Goal: Task Accomplishment & Management: Manage account settings

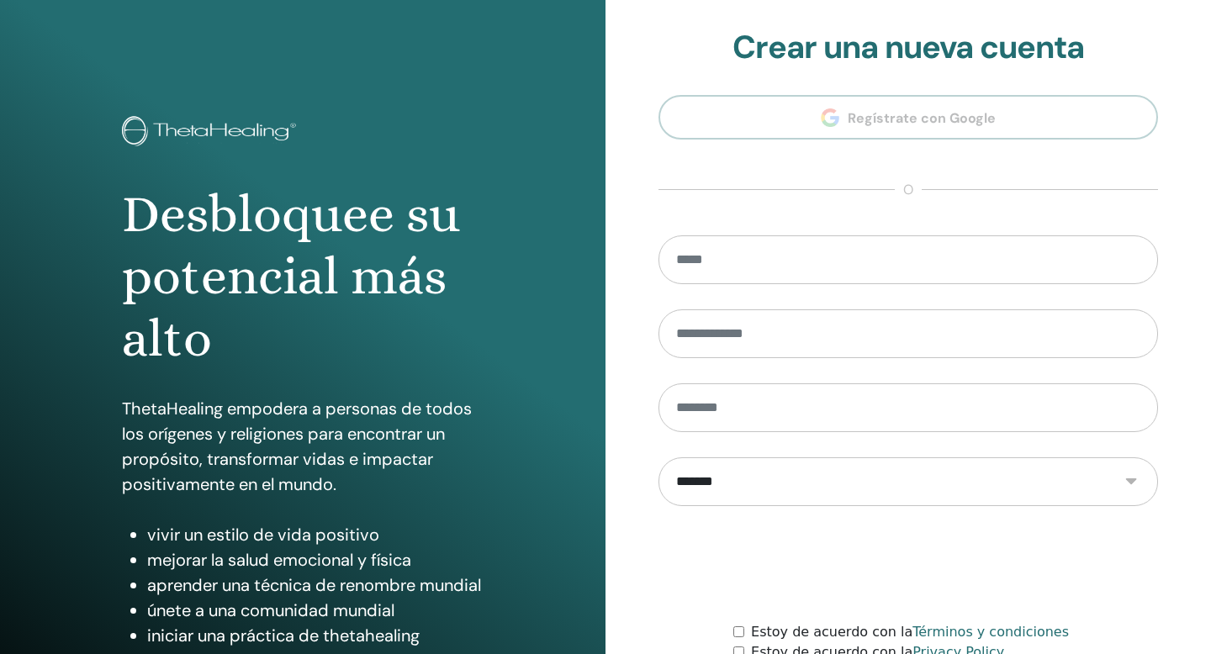
scroll to position [153, 0]
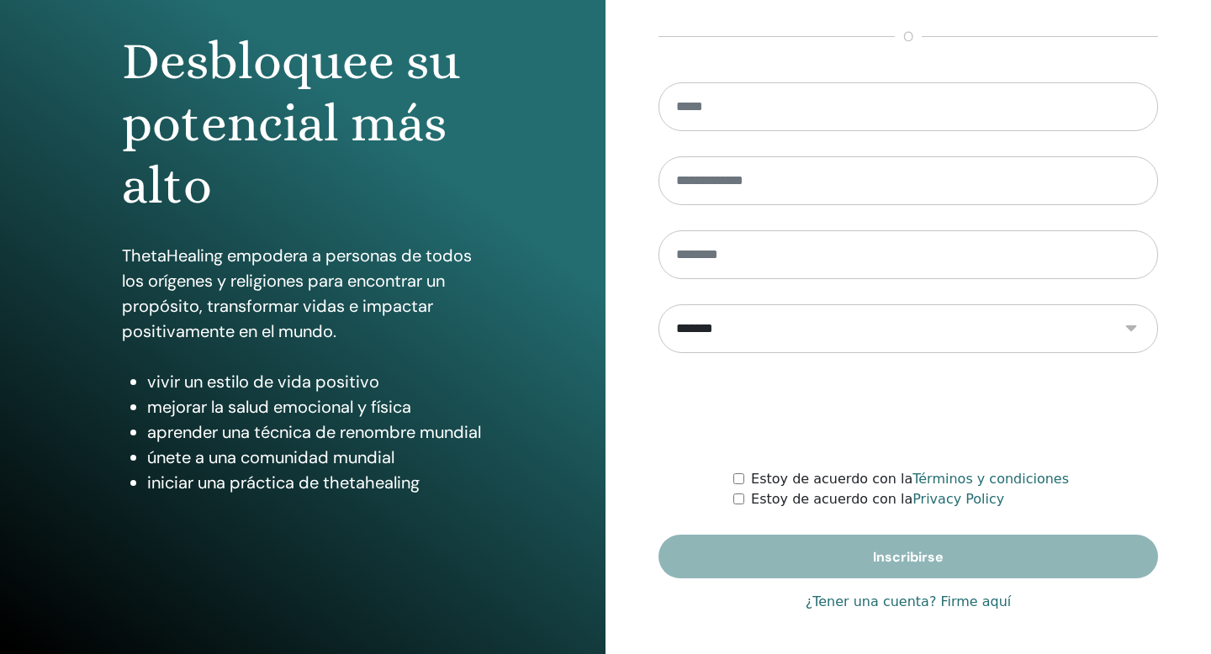
click at [840, 593] on link "¿Tener una cuenta? Firme aquí" at bounding box center [909, 602] width 206 height 20
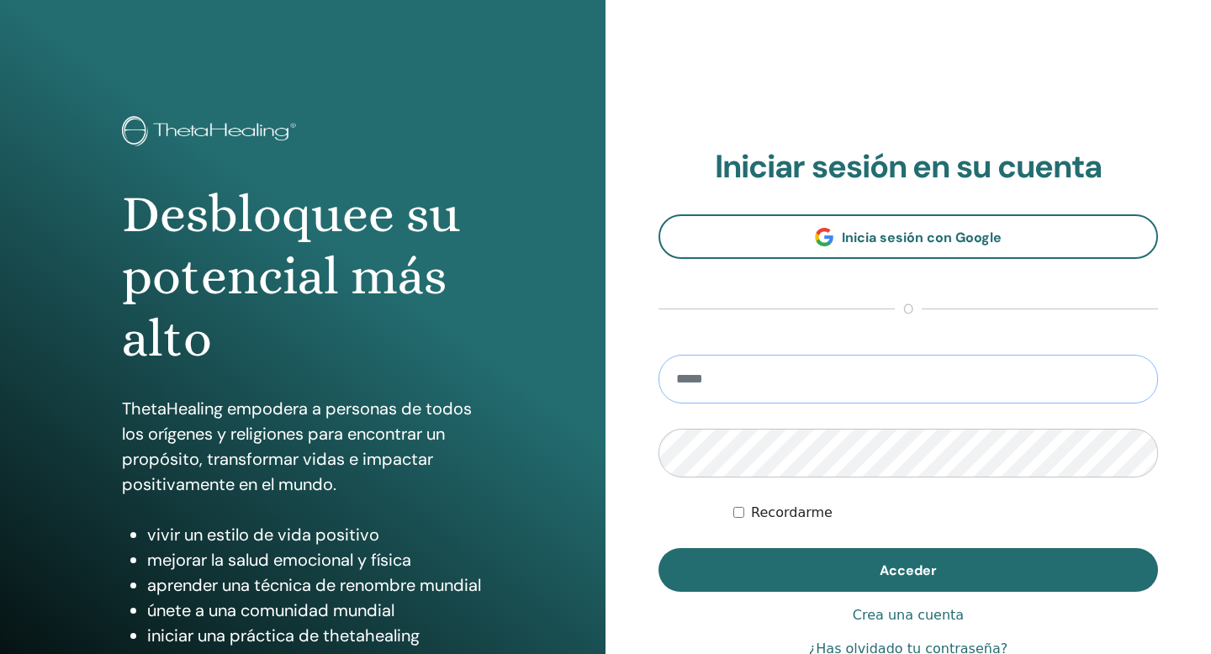
click at [711, 376] on input "email" at bounding box center [908, 379] width 500 height 49
type input "**********"
click at [658, 548] on button "Acceder" at bounding box center [908, 570] width 500 height 44
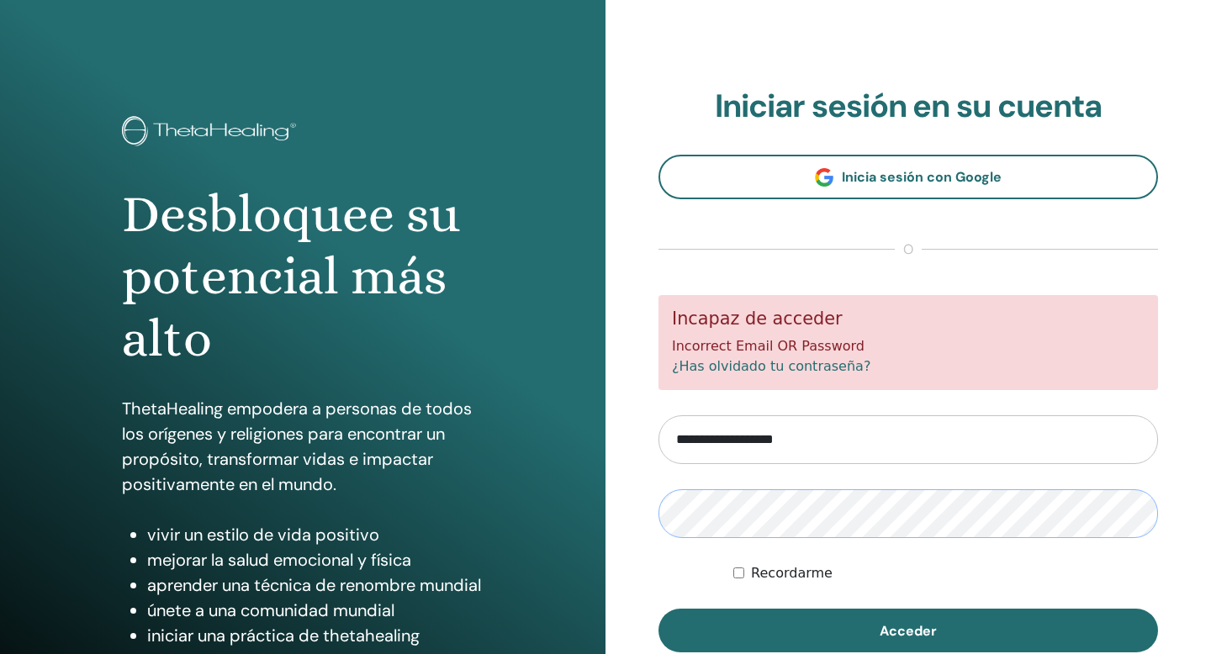
click at [658, 609] on button "Acceder" at bounding box center [908, 631] width 500 height 44
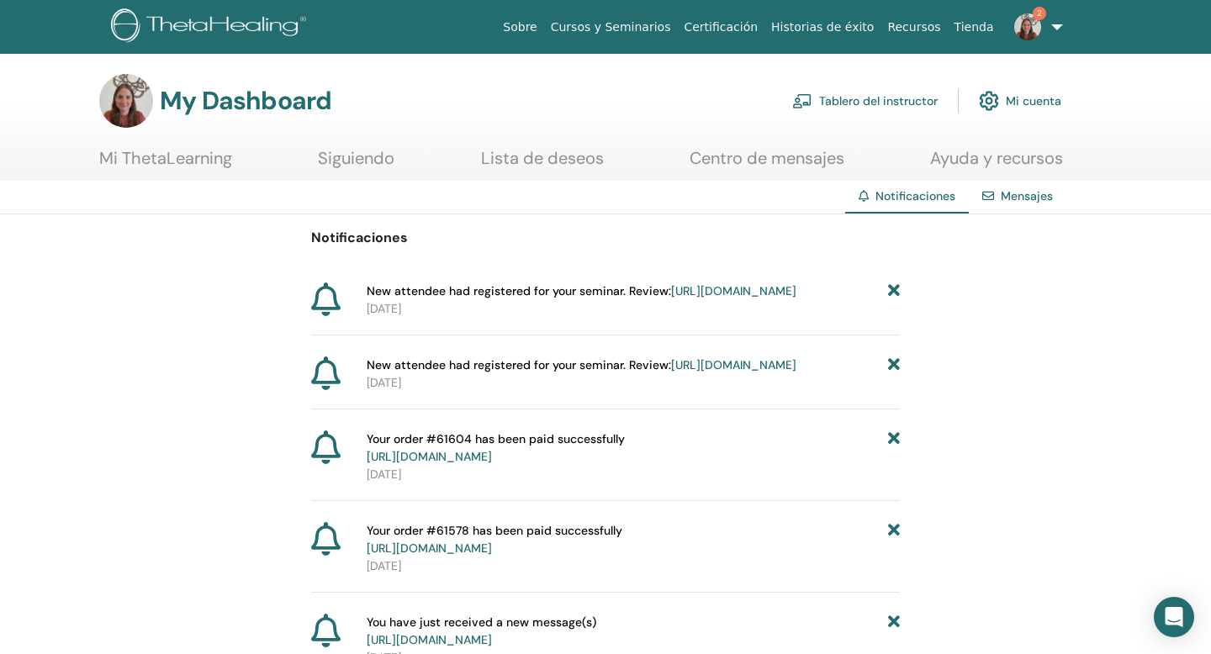
click at [727, 299] on link "https://member.thetahealing.com/instructor/seminar/374233/attendees" at bounding box center [733, 290] width 125 height 15
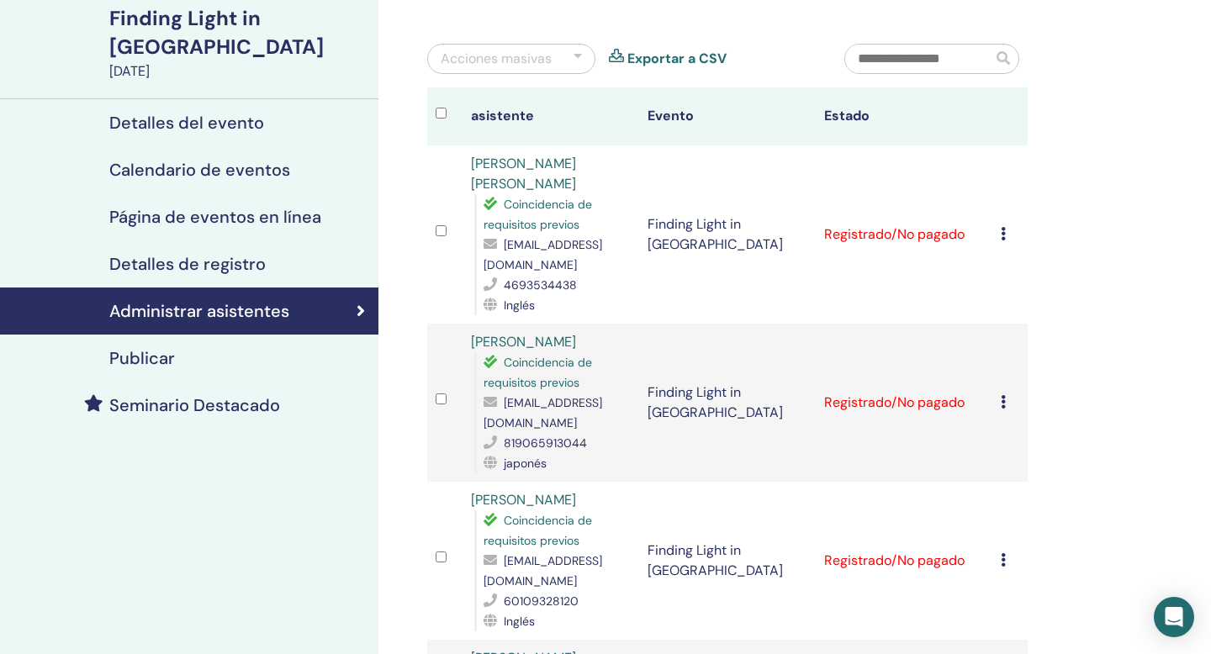
scroll to position [107, 0]
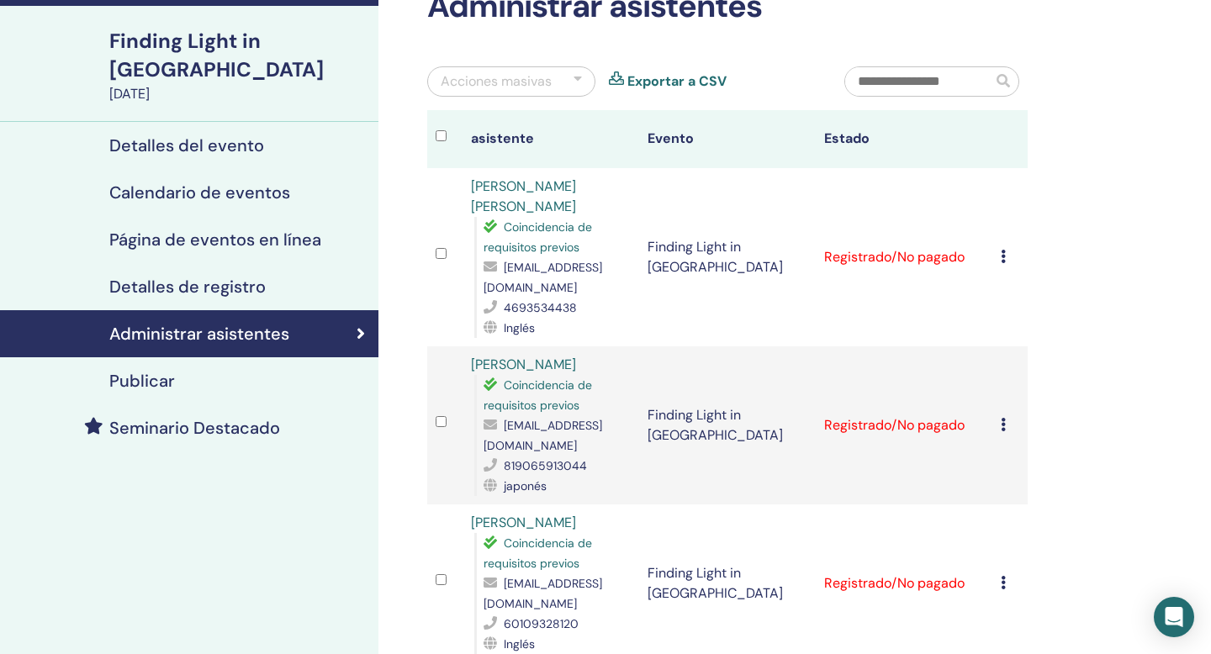
click at [276, 277] on div "Detalles de registro" at bounding box center [189, 287] width 352 height 20
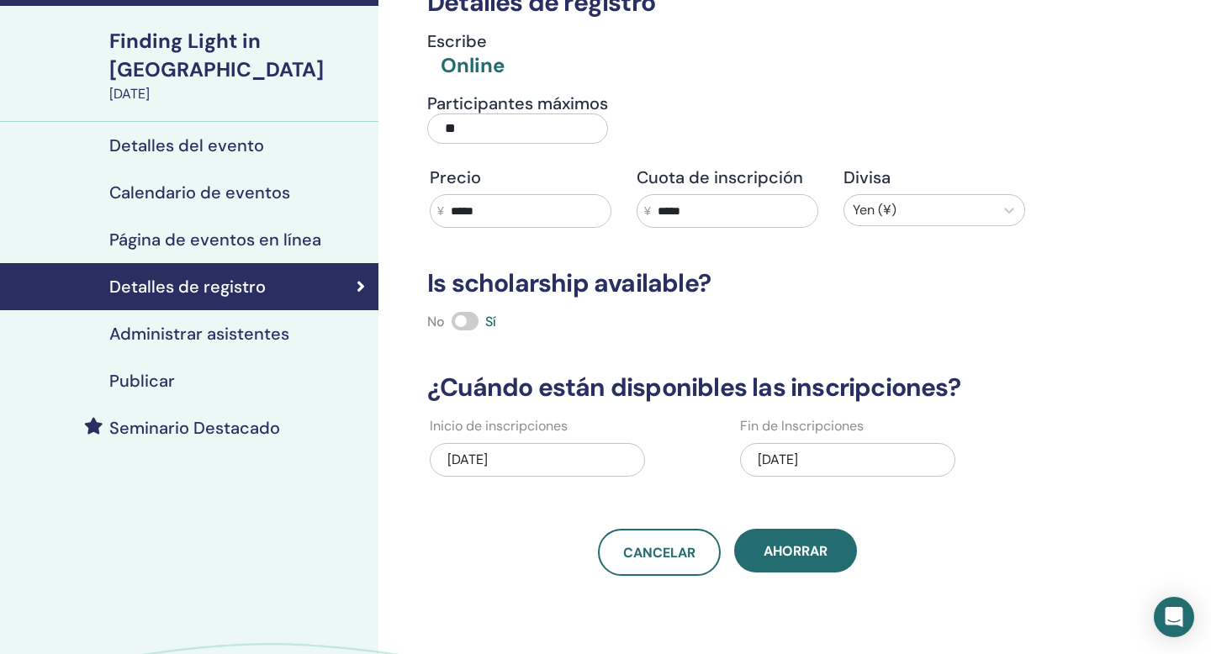
click at [463, 138] on input "**" at bounding box center [517, 129] width 181 height 30
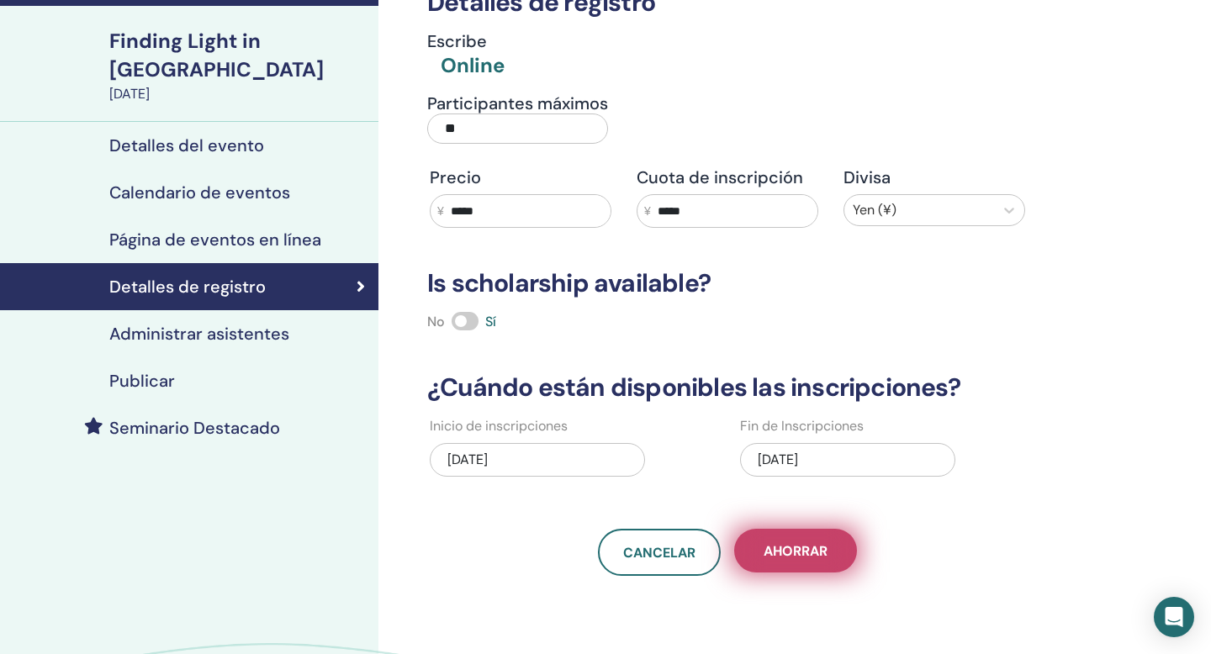
type input "**"
click at [804, 529] on button "Ahorrar" at bounding box center [795, 551] width 123 height 44
click at [806, 552] on span "Ahorrar" at bounding box center [796, 551] width 64 height 18
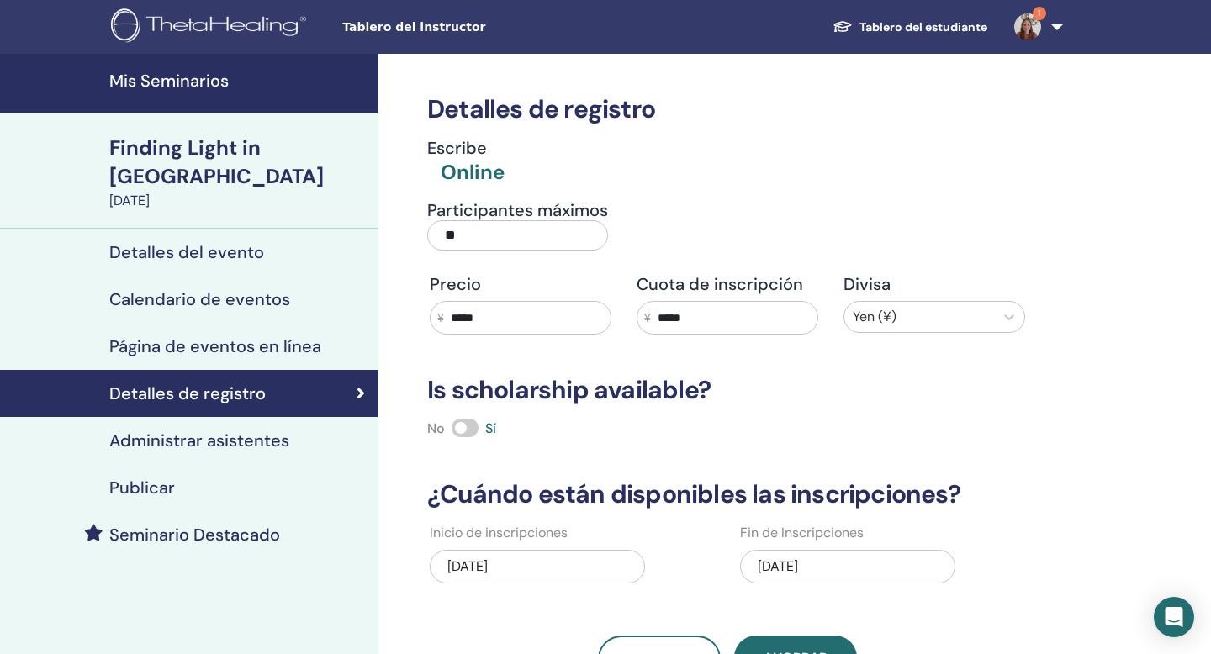
click at [215, 82] on h4 "Mis Seminarios" at bounding box center [238, 81] width 259 height 20
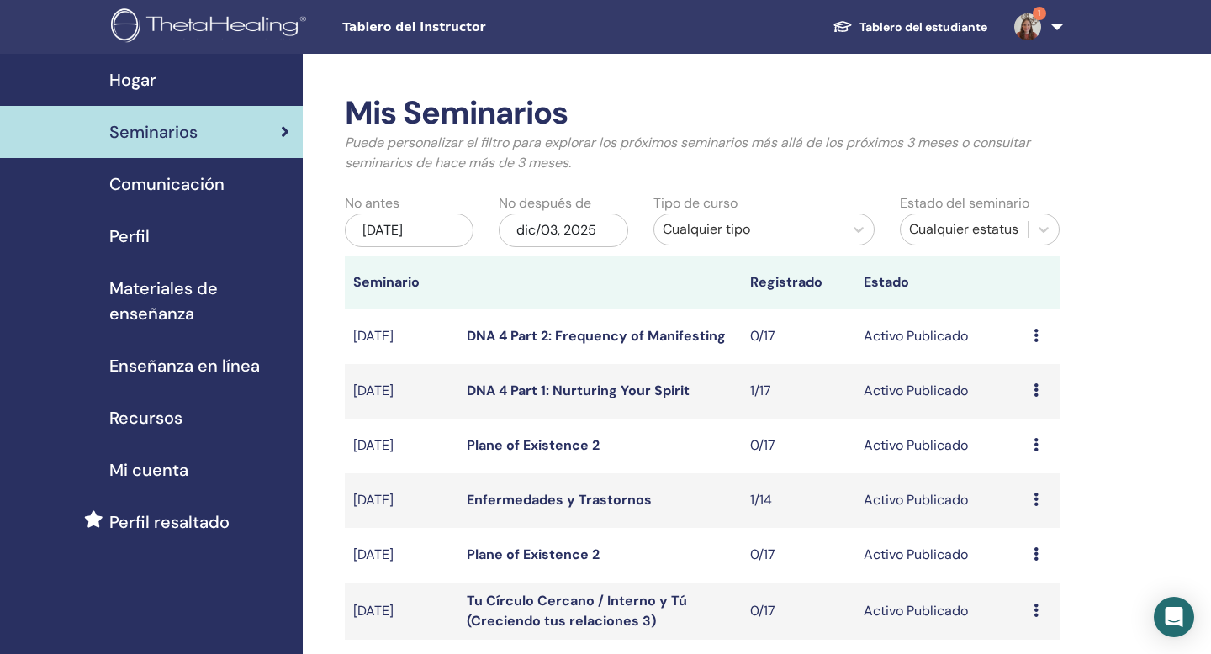
click at [1028, 29] on img at bounding box center [1027, 26] width 27 height 27
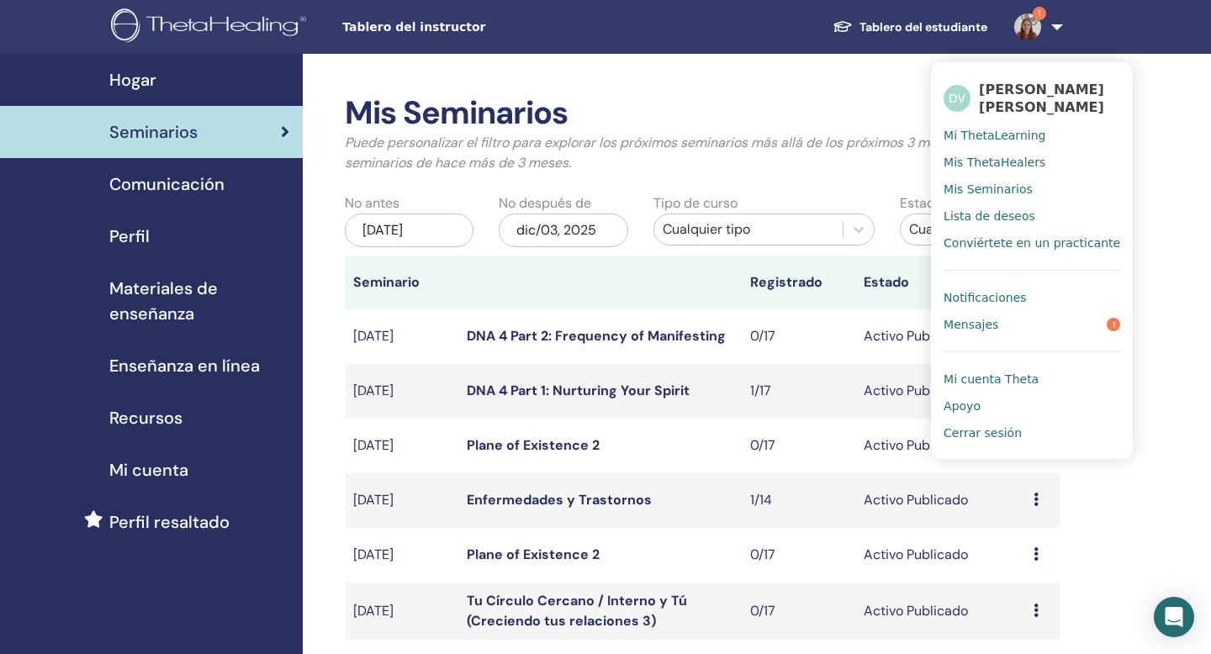
click at [998, 298] on span "Notificaciones" at bounding box center [985, 297] width 82 height 15
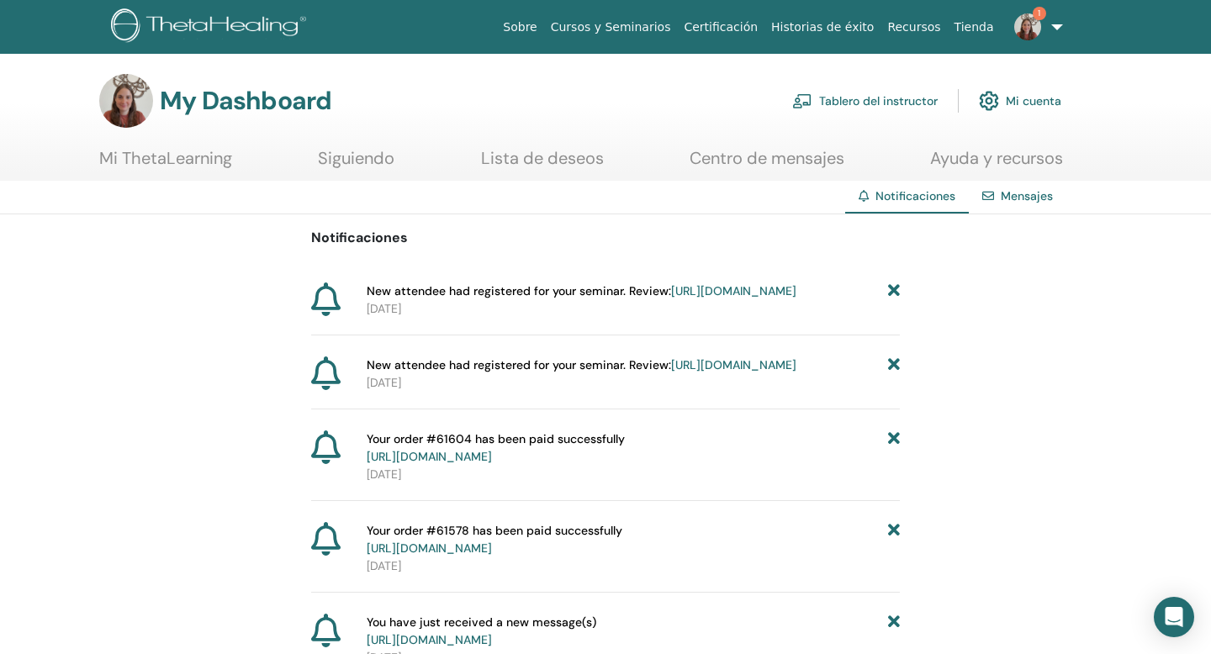
click at [737, 373] on link "[URL][DOMAIN_NAME]" at bounding box center [733, 364] width 125 height 15
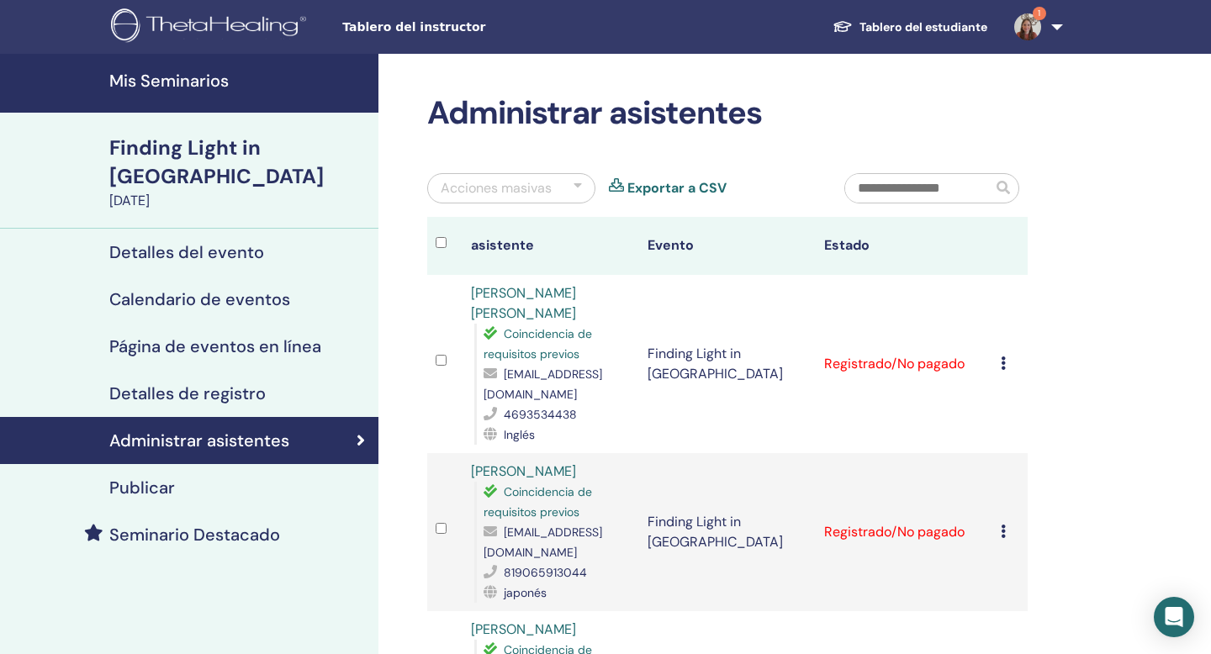
click at [1024, 27] on img at bounding box center [1027, 26] width 27 height 27
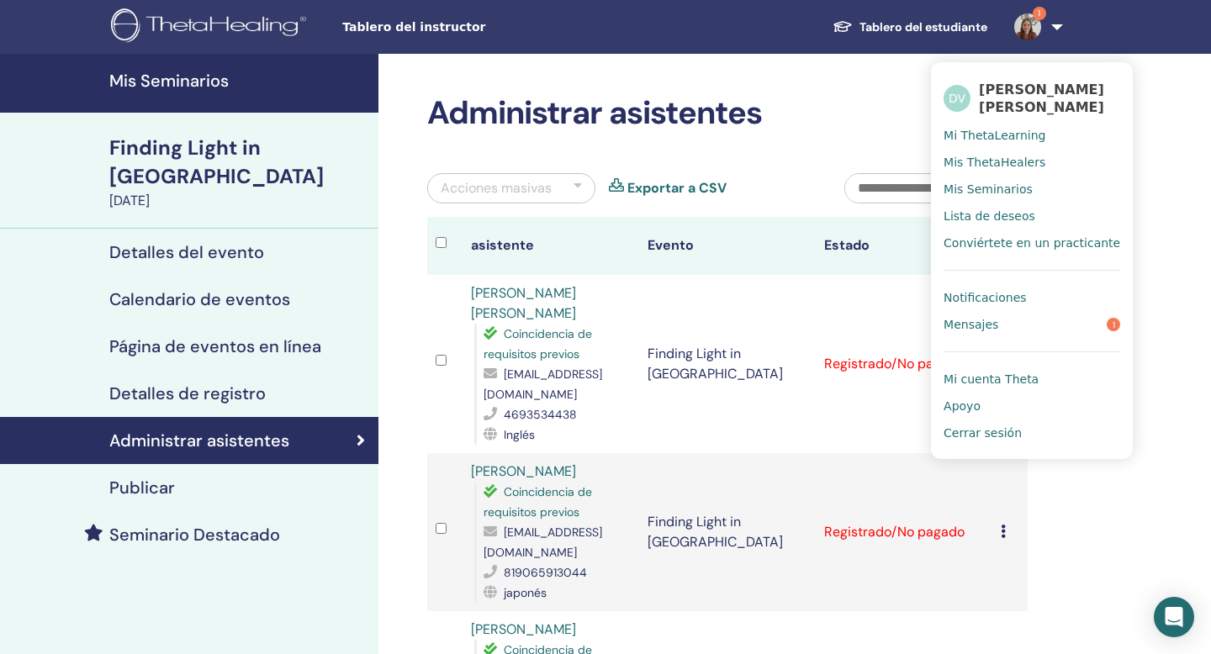
click at [1018, 302] on span "Notificaciones" at bounding box center [985, 297] width 82 height 15
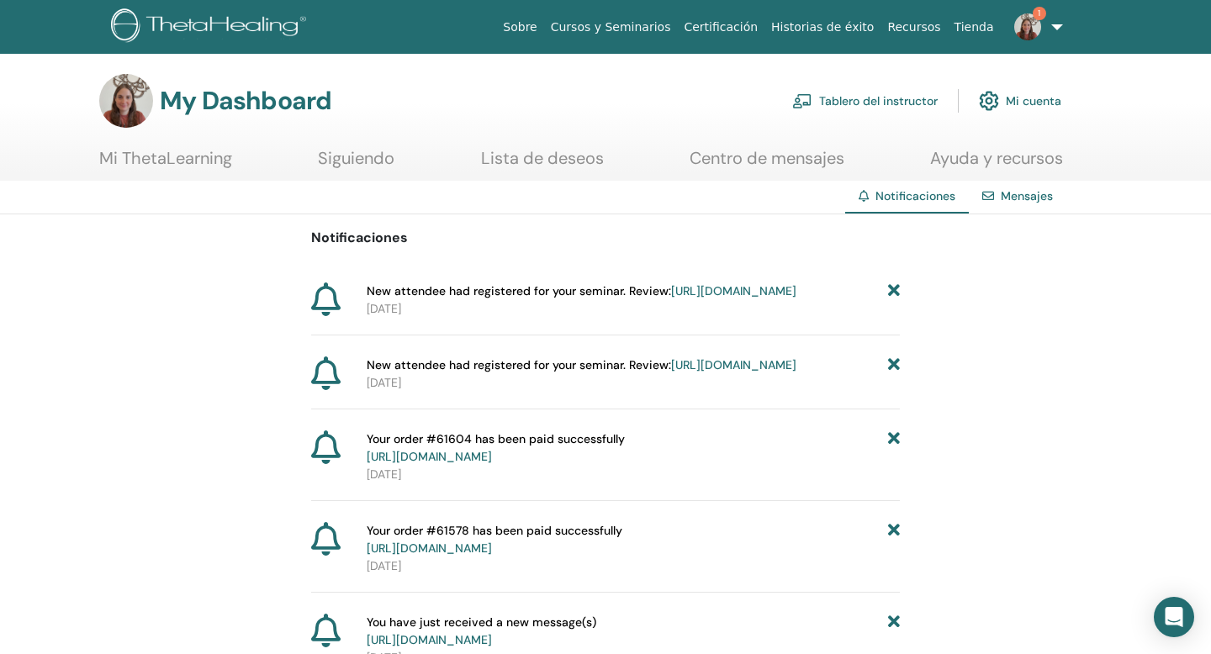
click at [895, 291] on icon at bounding box center [894, 292] width 12 height 18
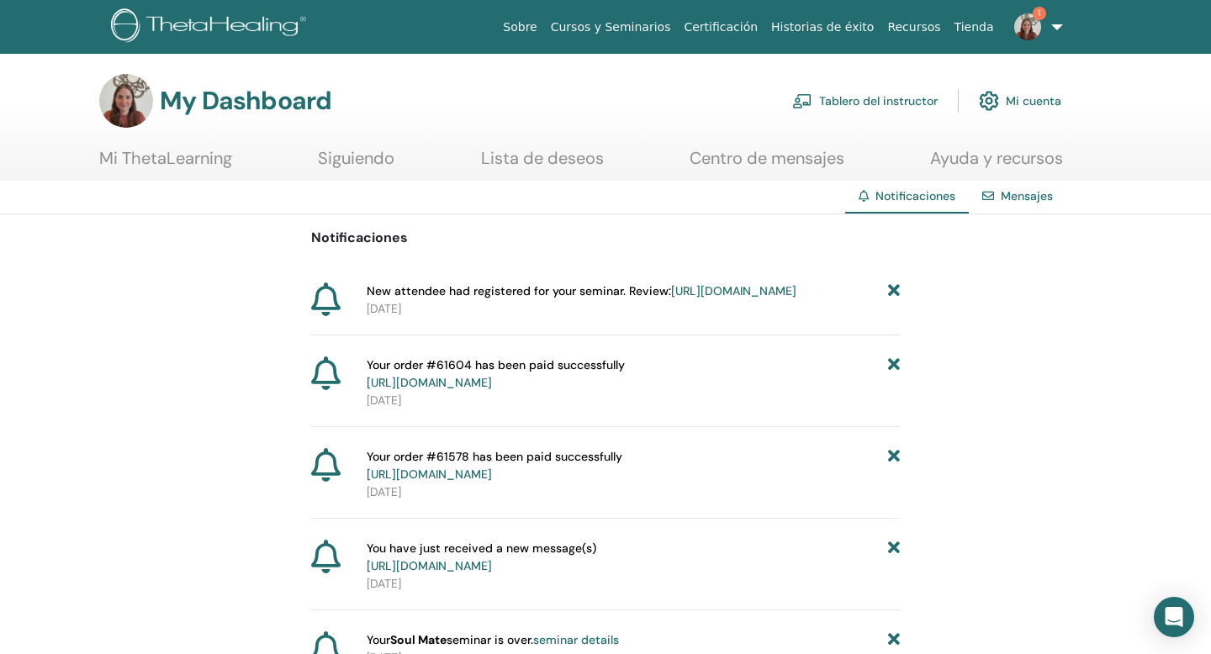
click at [895, 291] on icon at bounding box center [894, 292] width 12 height 18
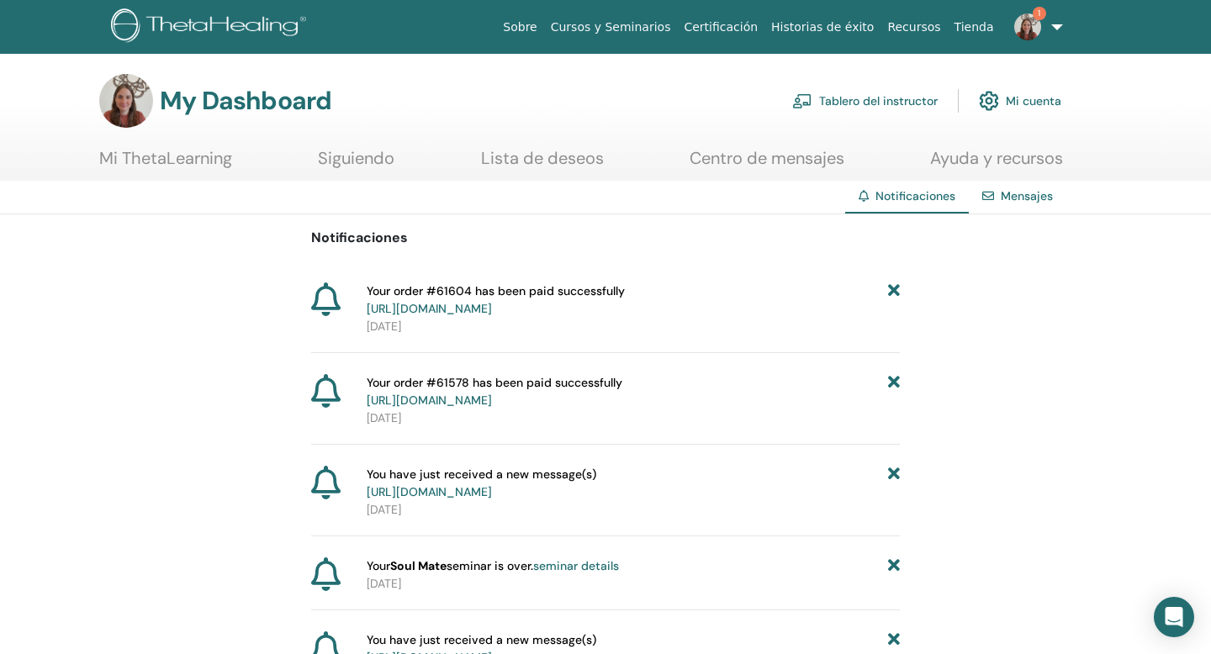
click at [896, 104] on link "Tablero del instructor" at bounding box center [864, 100] width 145 height 37
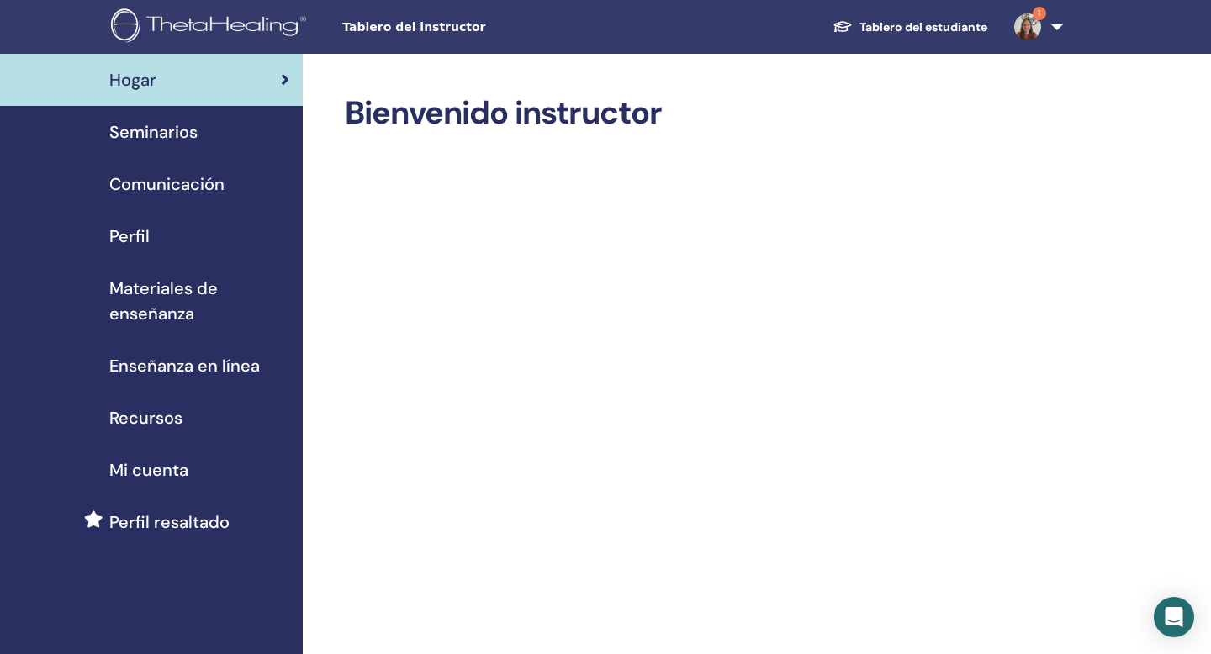
click at [1058, 29] on link "1" at bounding box center [1035, 27] width 69 height 54
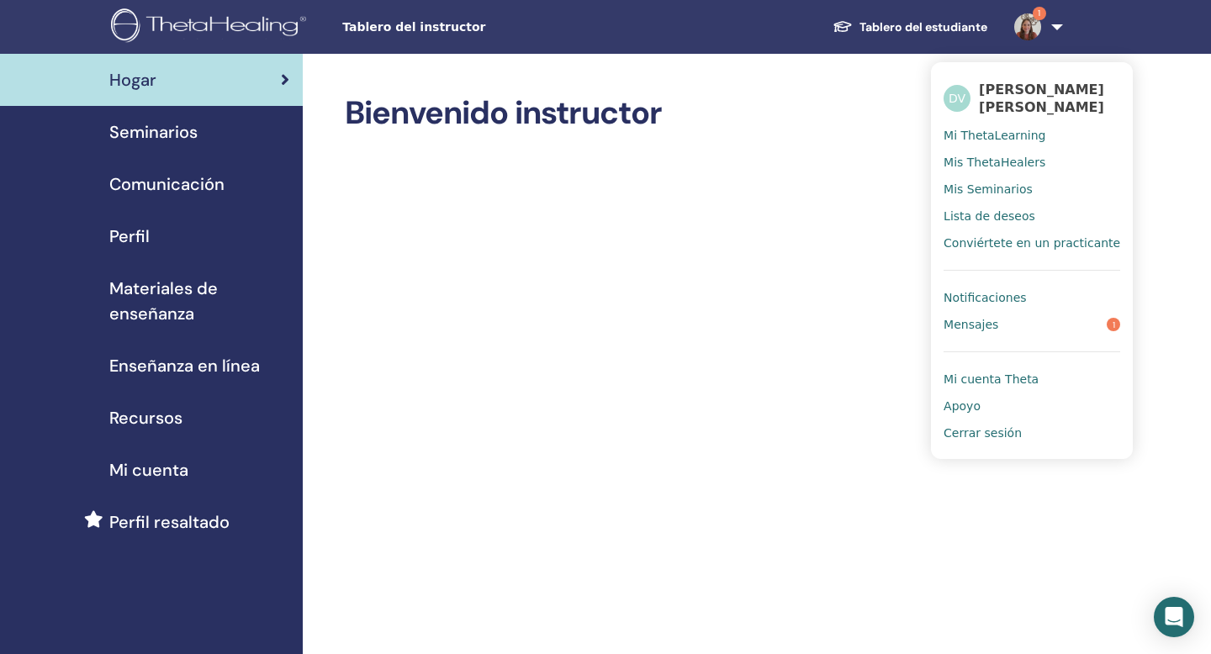
click at [993, 441] on link "Cerrar sesión" at bounding box center [1032, 433] width 177 height 27
